Goal: Transaction & Acquisition: Purchase product/service

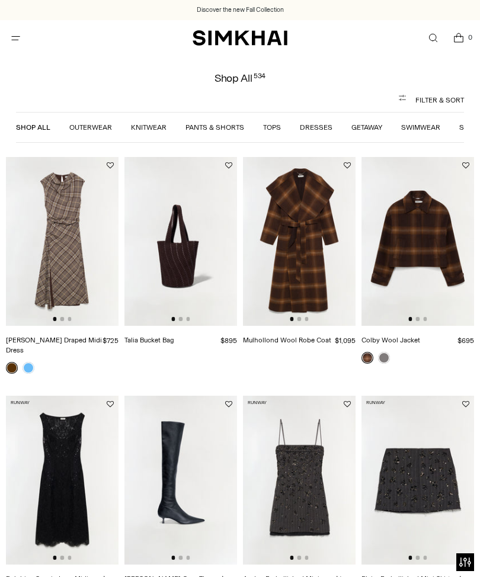
scroll to position [294, 0]
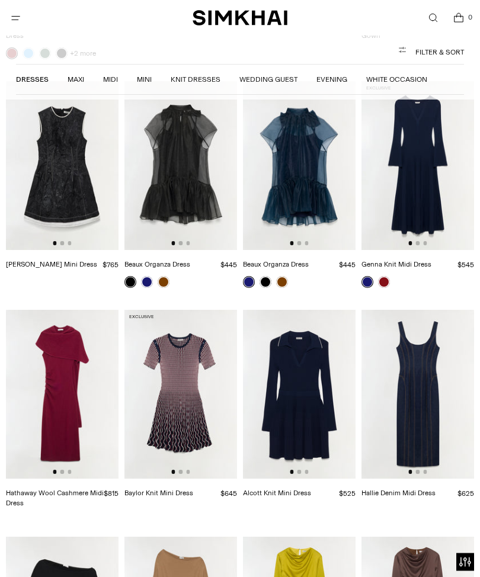
scroll to position [1488, 0]
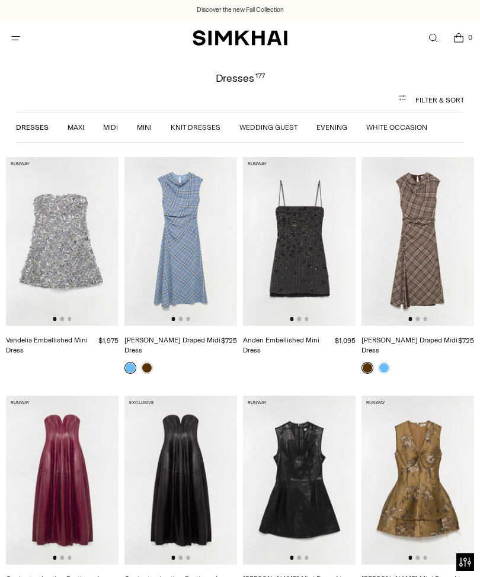
scroll to position [40, 0]
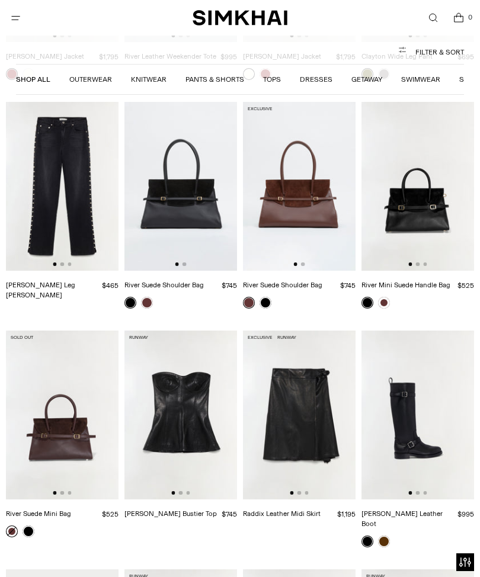
scroll to position [2170, 0]
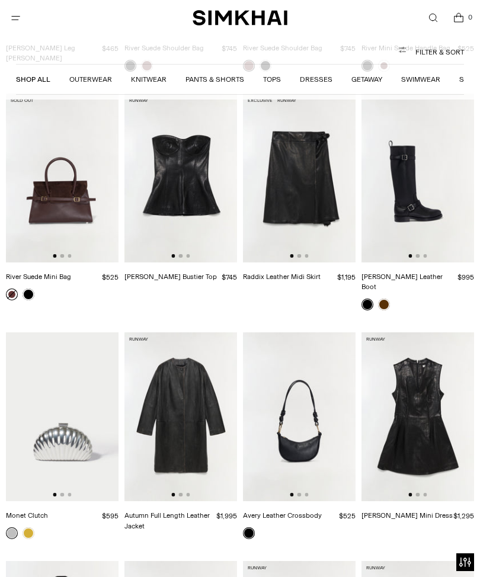
click at [313, 70] on ul "Shop All Outerwear Knitwear Pants & Shorts Tops Dresses Getaway Swimwear Signat…" at bounding box center [240, 79] width 448 height 25
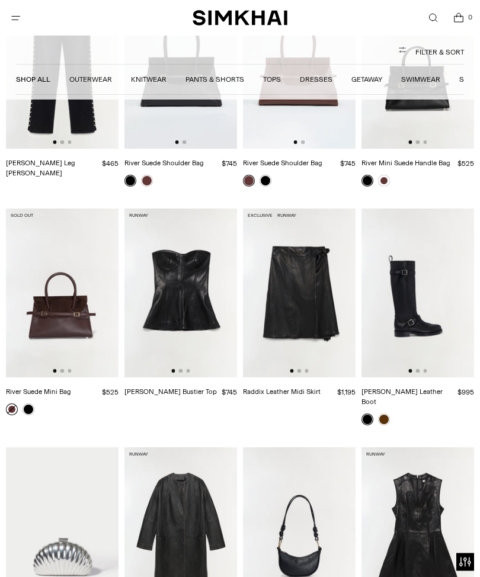
scroll to position [2050, 0]
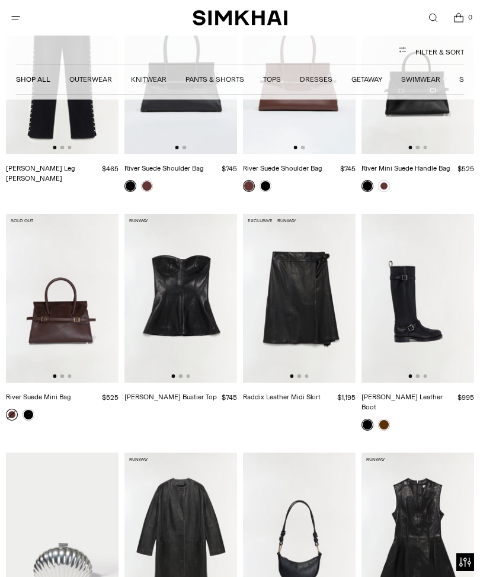
click at [322, 82] on link "Dresses" at bounding box center [316, 79] width 33 height 8
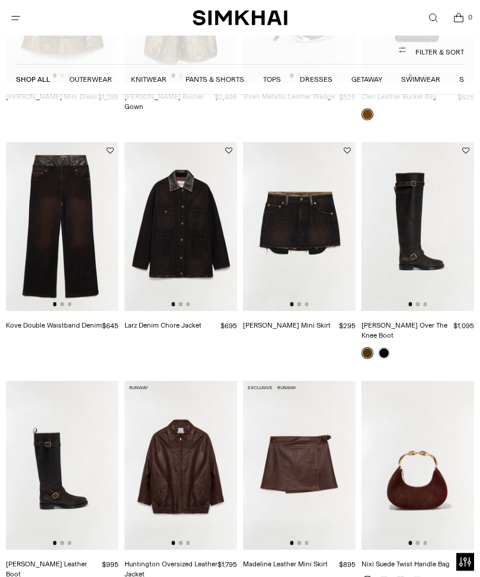
scroll to position [1160, 0]
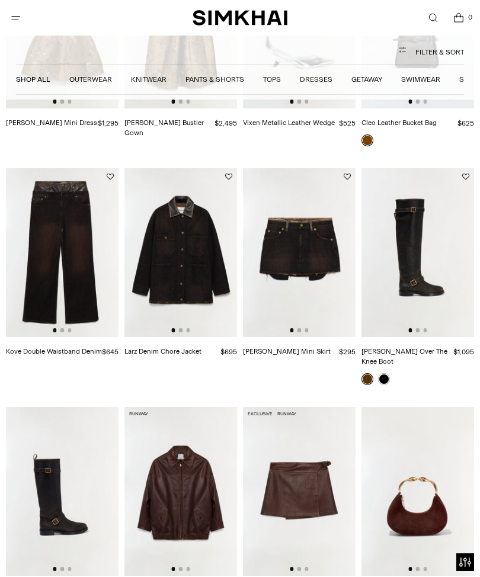
click at [274, 80] on link "Tops" at bounding box center [272, 79] width 18 height 8
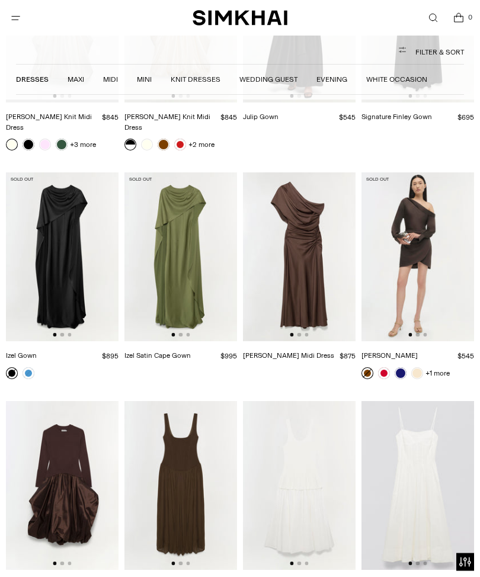
scroll to position [8229, 0]
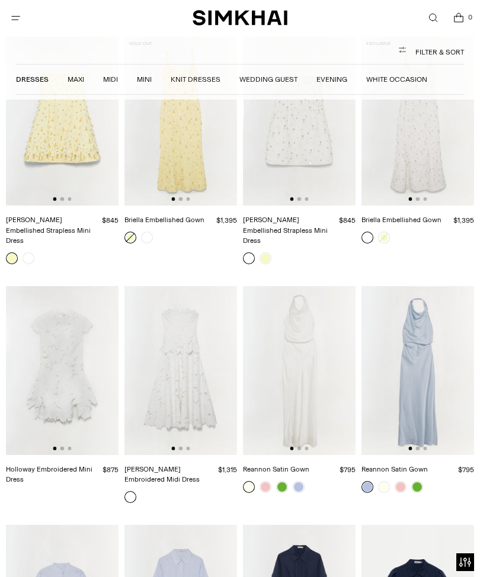
scroll to position [3638, 0]
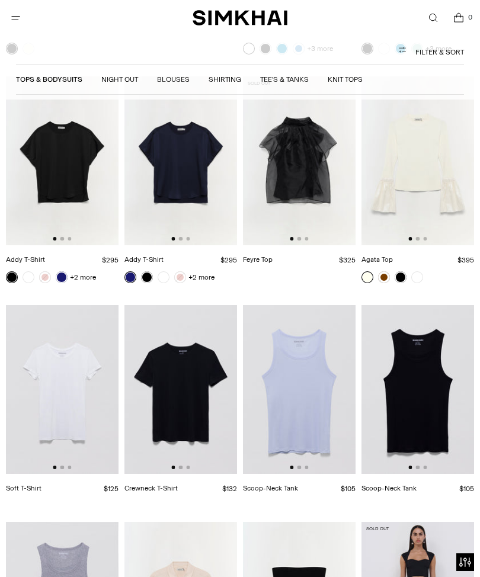
scroll to position [5395, 0]
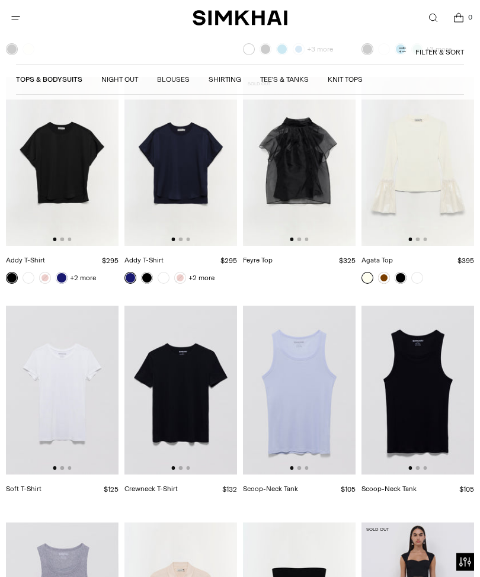
click at [17, 18] on icon "Open menu modal" at bounding box center [15, 17] width 12 height 9
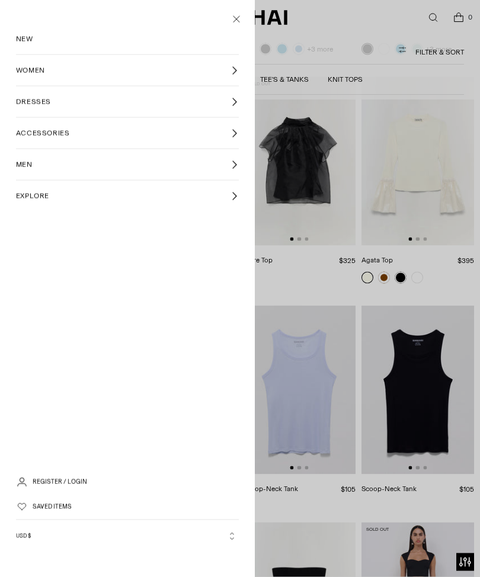
scroll to position [0, 0]
click at [99, 66] on link "WOMEN" at bounding box center [127, 70] width 223 height 31
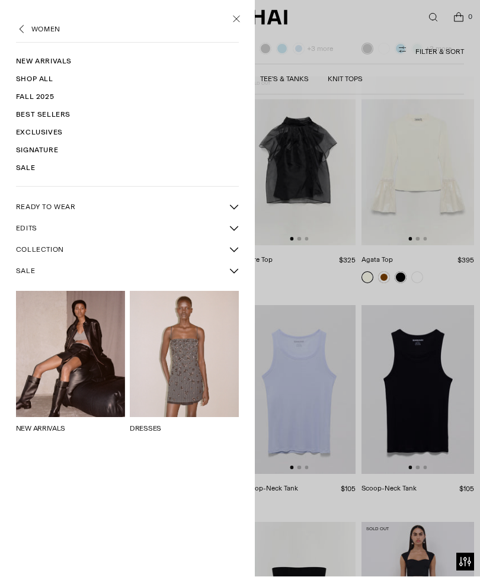
click at [33, 24] on link "WOMEN" at bounding box center [45, 29] width 29 height 11
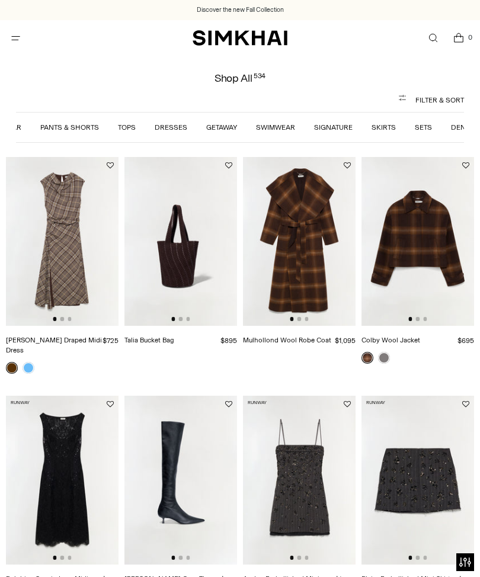
scroll to position [0, 146]
click at [418, 126] on link "Sets" at bounding box center [421, 127] width 17 height 8
click at [381, 124] on link "Skirts" at bounding box center [382, 127] width 24 height 8
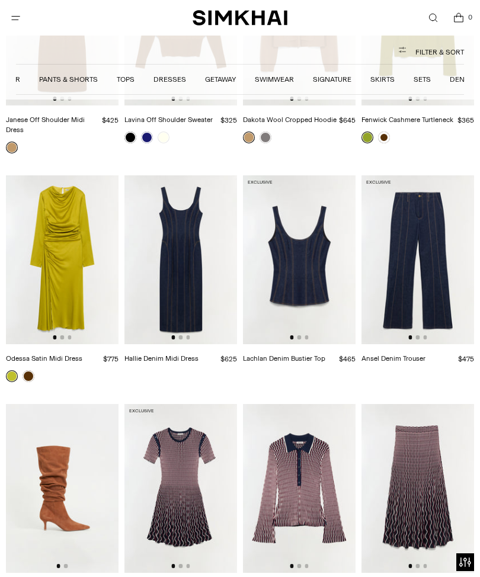
scroll to position [6546, 0]
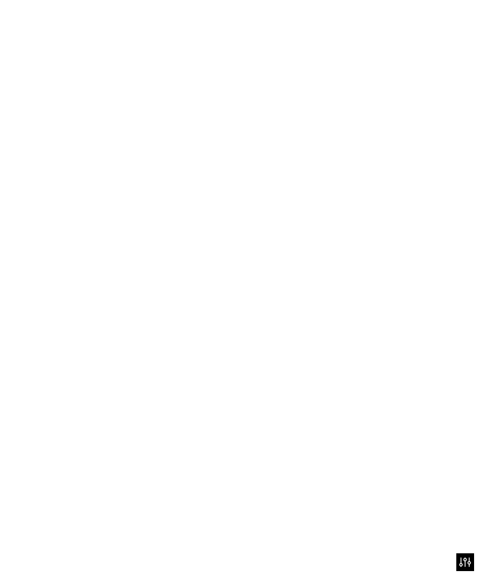
scroll to position [6585, 0]
